Goal: Book appointment/travel/reservation

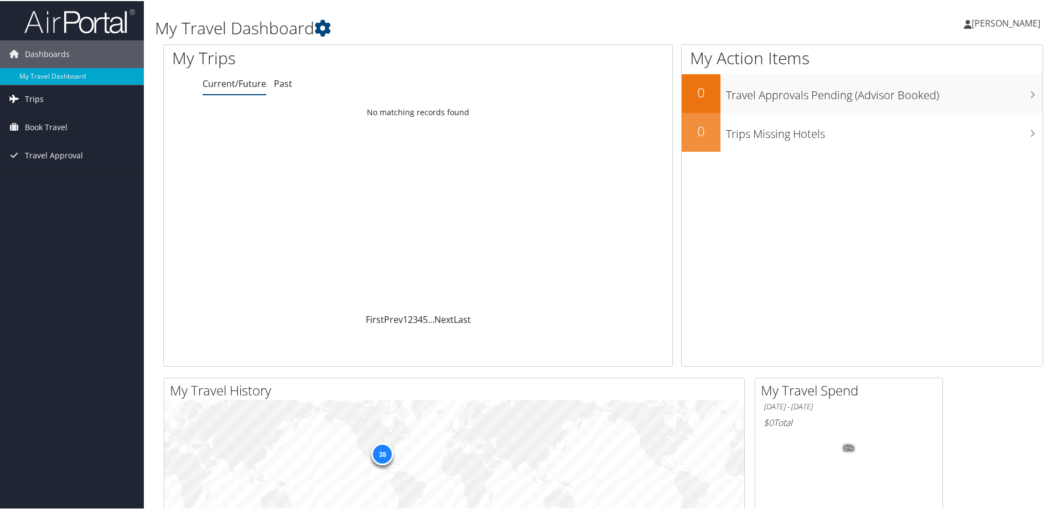
click at [32, 97] on span "Trips" at bounding box center [34, 98] width 19 height 28
click at [48, 169] on span "Book Travel" at bounding box center [46, 176] width 43 height 28
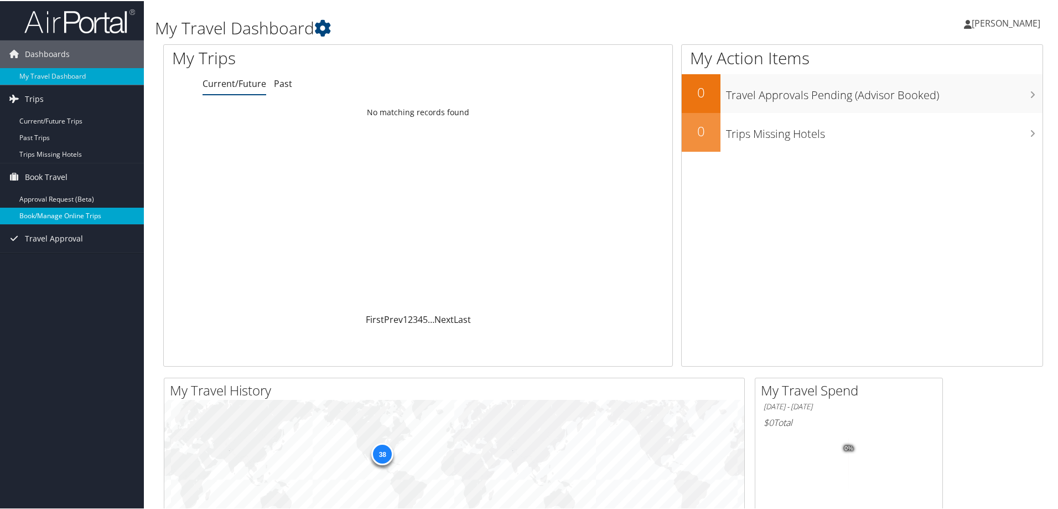
click at [52, 209] on link "Book/Manage Online Trips" at bounding box center [72, 214] width 144 height 17
